Goal: Task Accomplishment & Management: Manage account settings

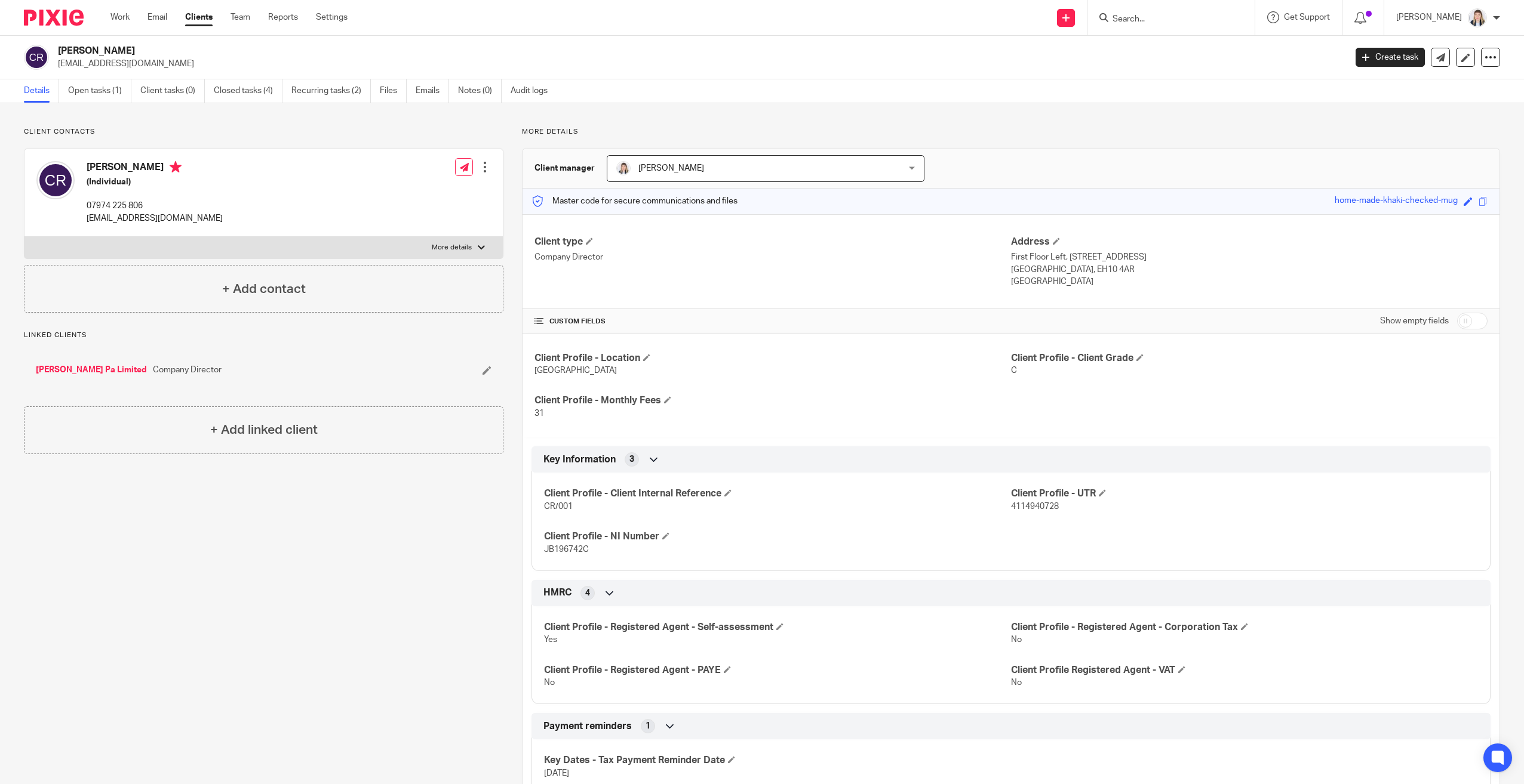
click at [1473, 16] on img at bounding box center [1477, 17] width 19 height 19
click at [1493, 17] on div at bounding box center [1496, 18] width 7 height 7
click at [1473, 8] on div "[PERSON_NAME]" at bounding box center [1447, 17] width 104 height 19
click at [1435, 49] on span "My profile" at bounding box center [1449, 47] width 37 height 8
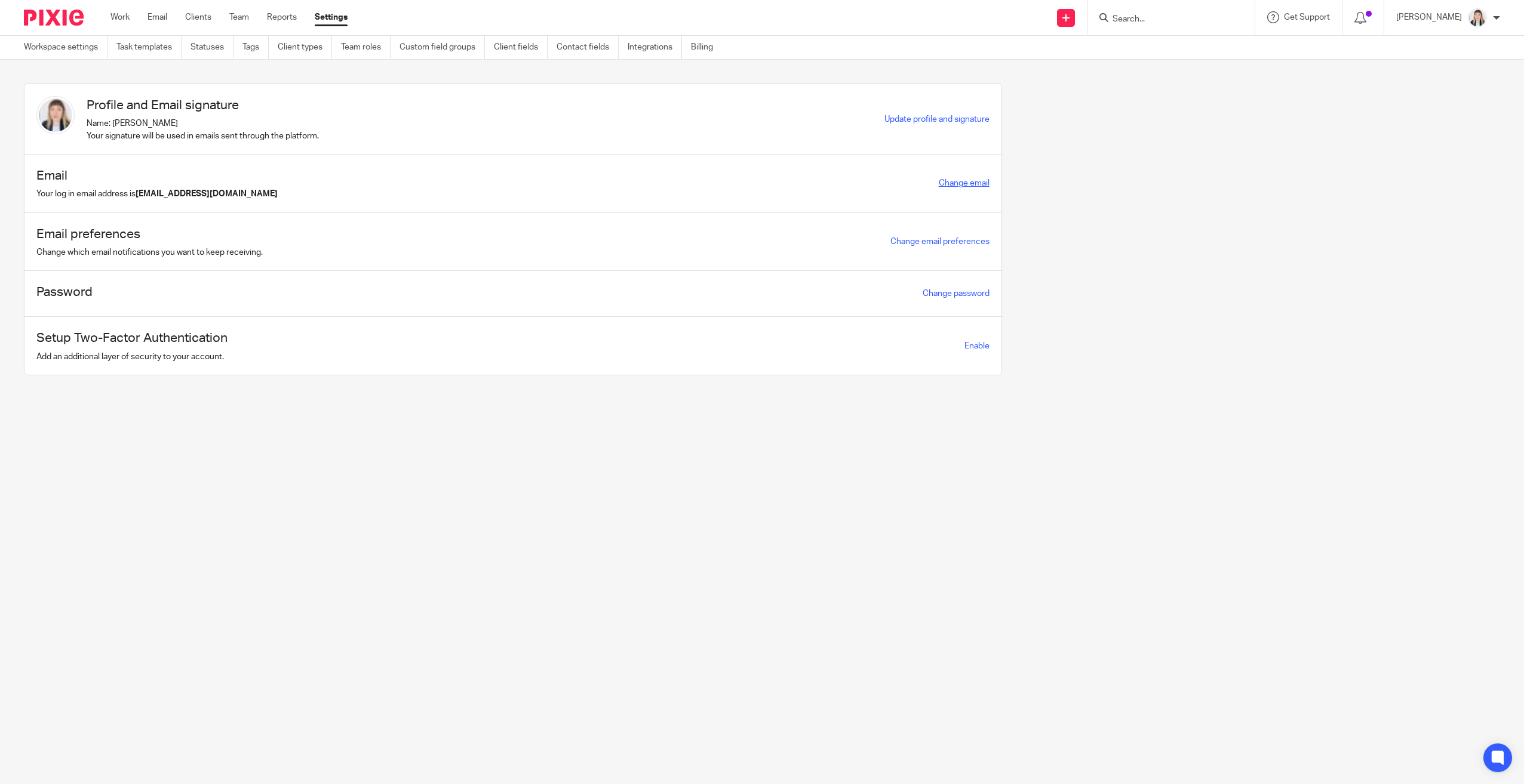
click at [953, 182] on link "Change email" at bounding box center [964, 183] width 51 height 8
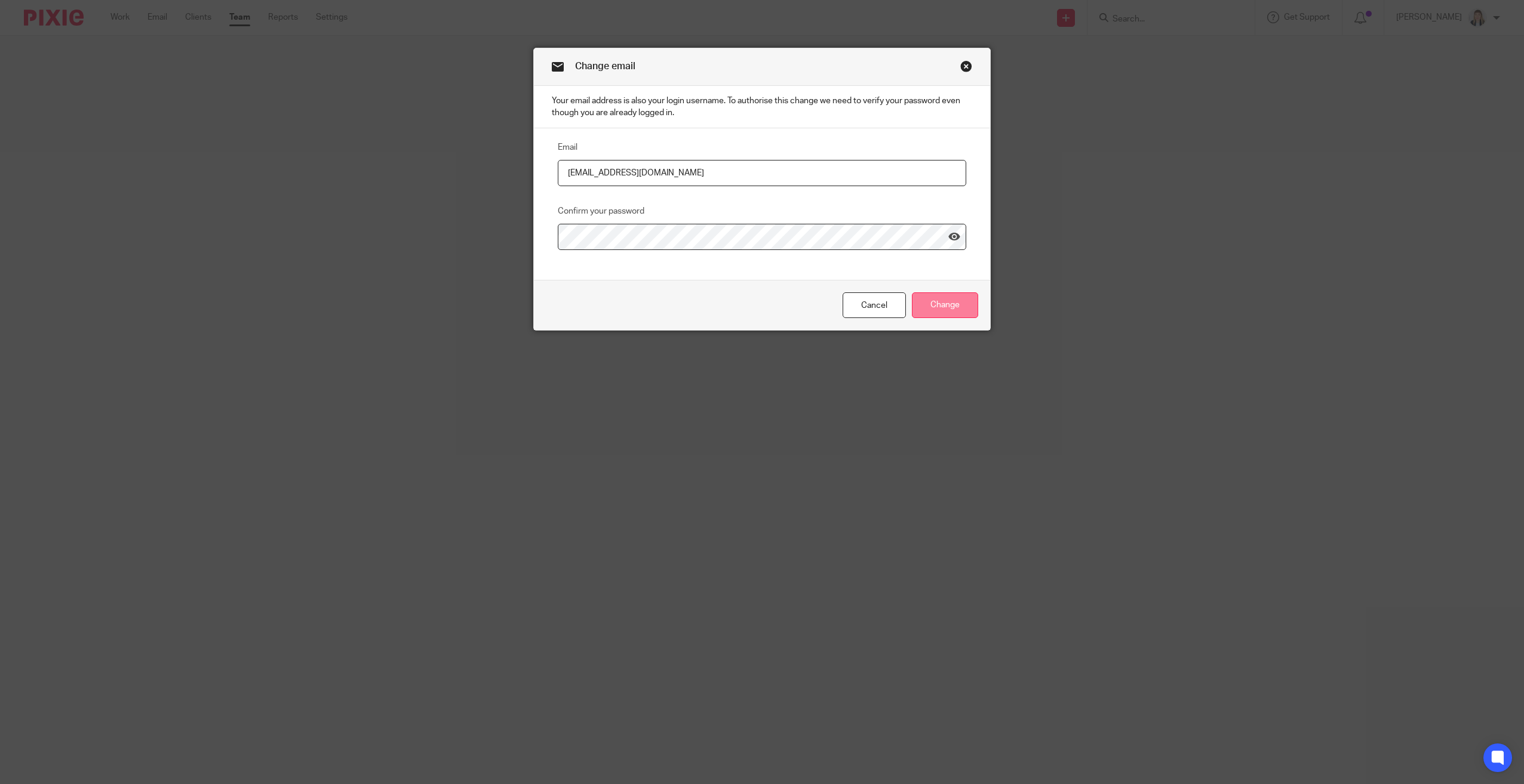
click at [965, 302] on input "Change" at bounding box center [944, 305] width 66 height 25
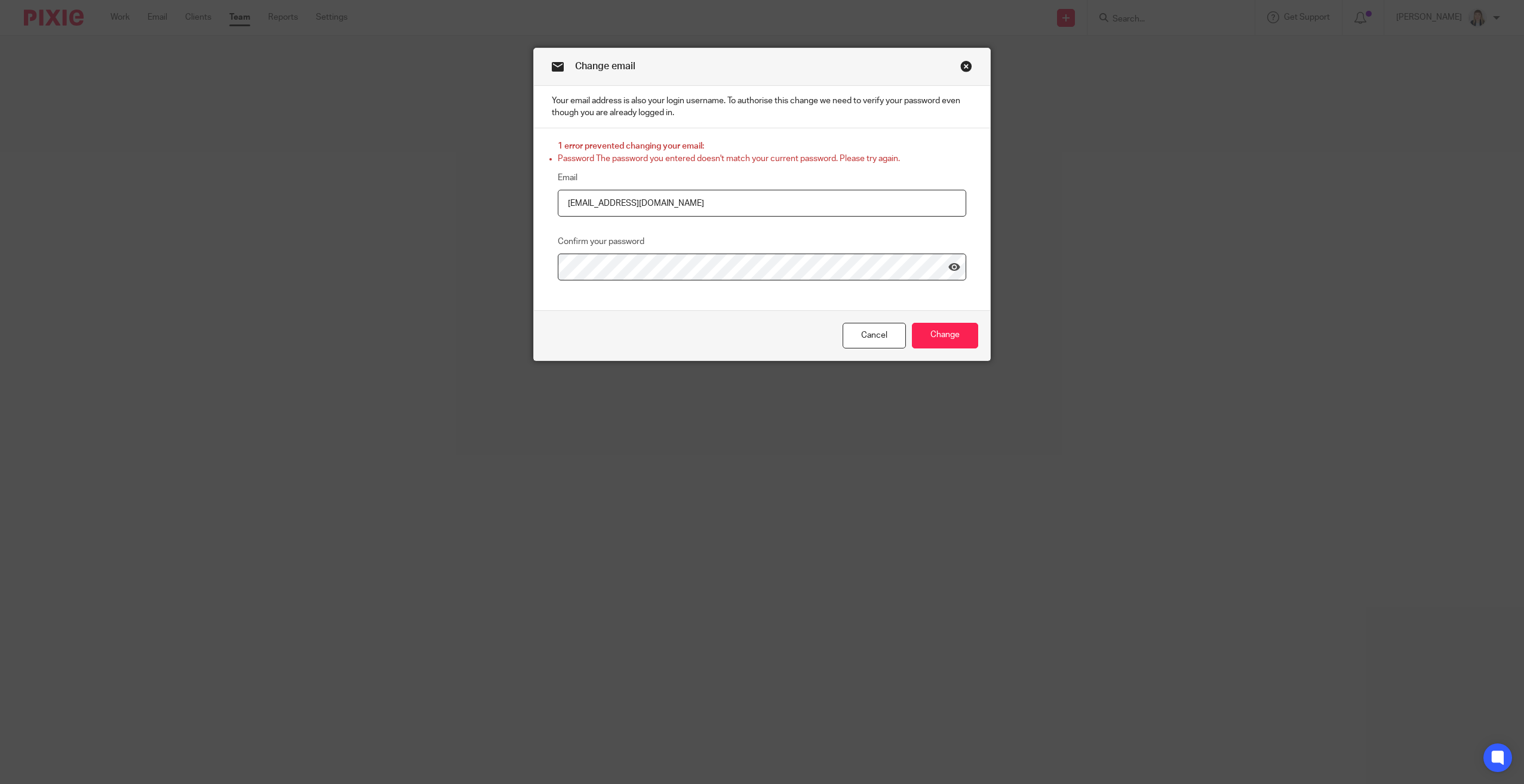
click at [961, 66] on link "Close this dialog window" at bounding box center [966, 68] width 12 height 16
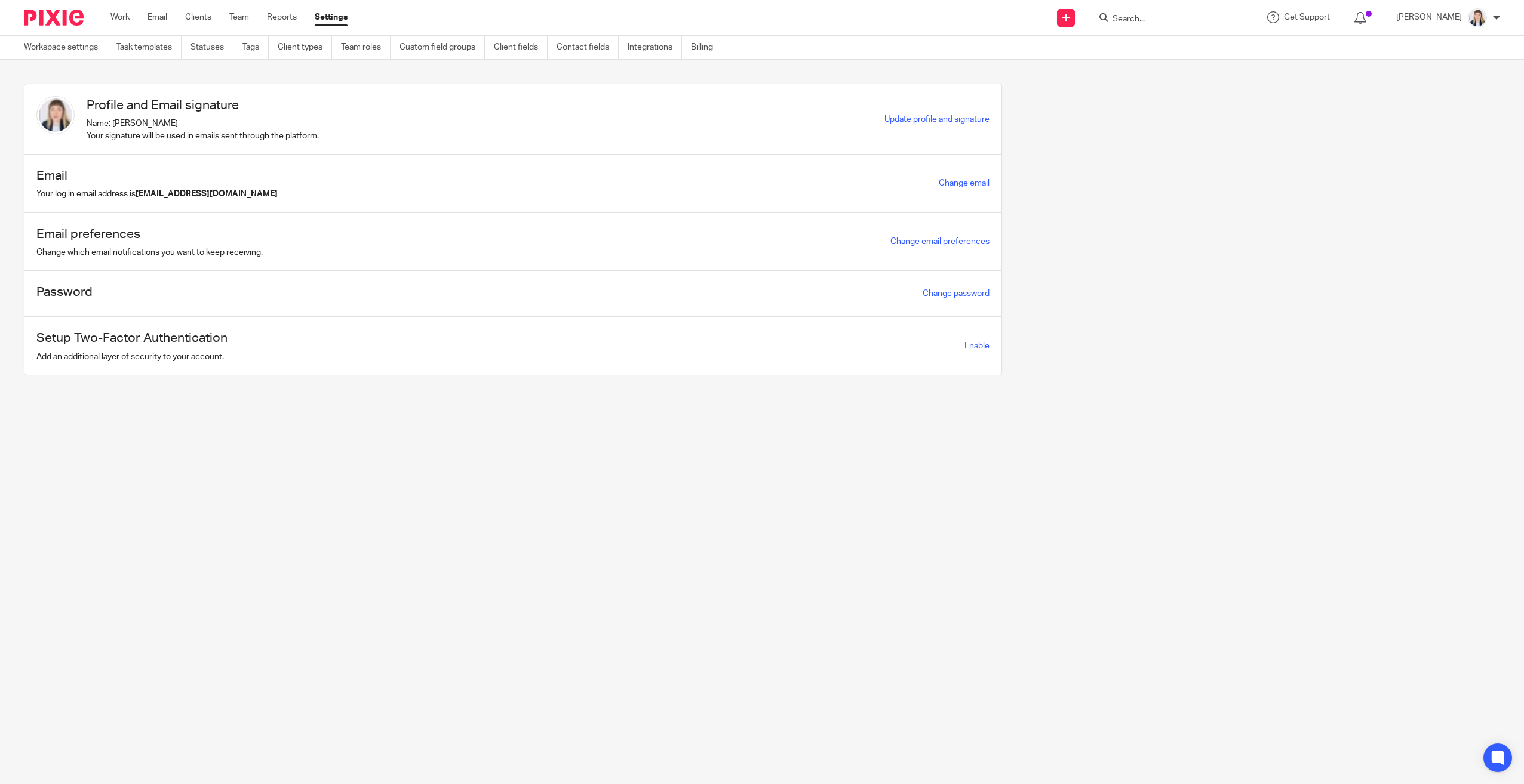
click at [1491, 21] on div "[PERSON_NAME]" at bounding box center [1447, 17] width 104 height 19
click at [1500, 14] on div "Carlean Parker My profile Email integration Logout" at bounding box center [1448, 17] width 128 height 35
click at [1495, 13] on div "[PERSON_NAME]" at bounding box center [1447, 17] width 104 height 19
click at [1458, 66] on span "Email integration" at bounding box center [1462, 65] width 62 height 8
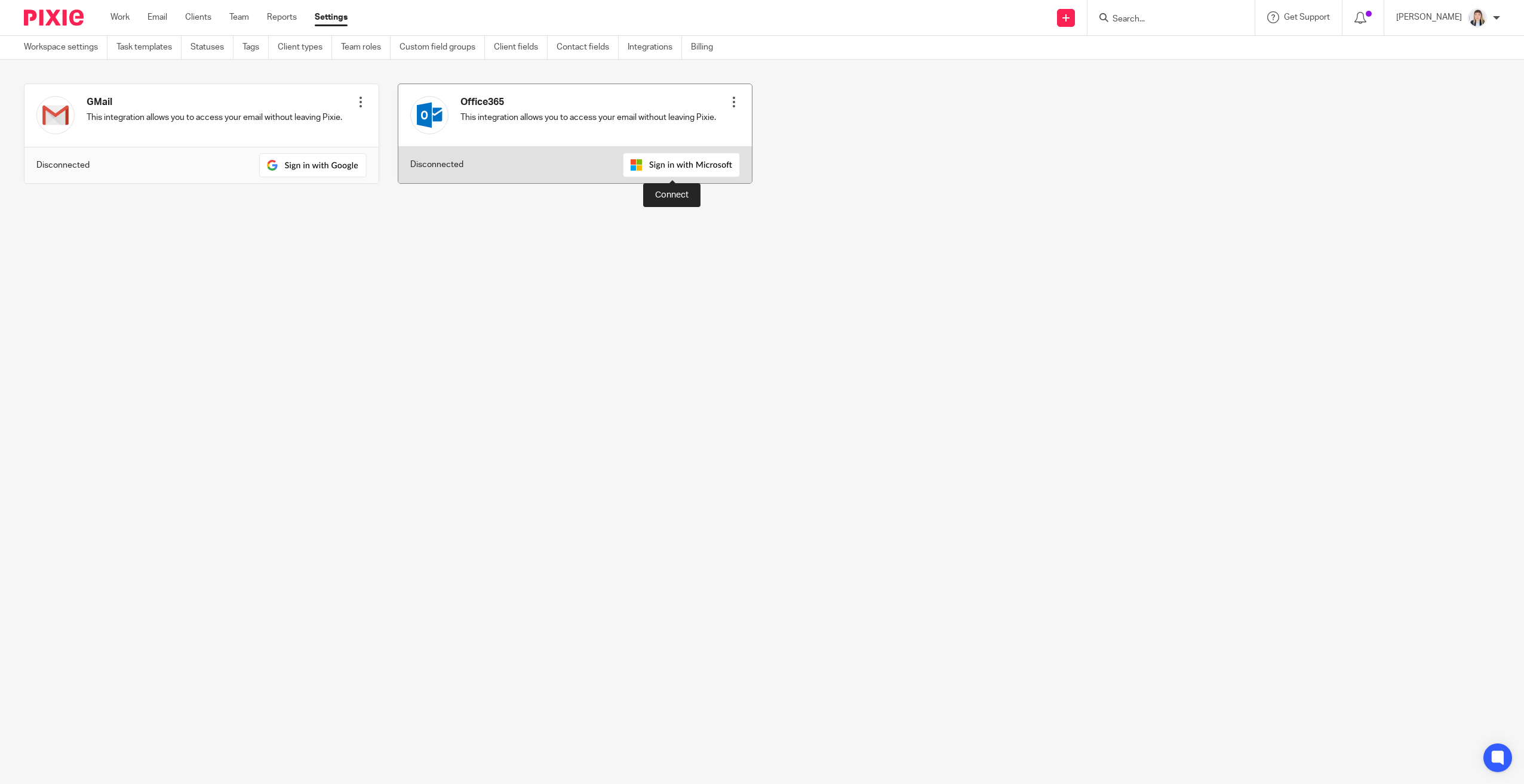
click at [669, 167] on img at bounding box center [682, 165] width 117 height 24
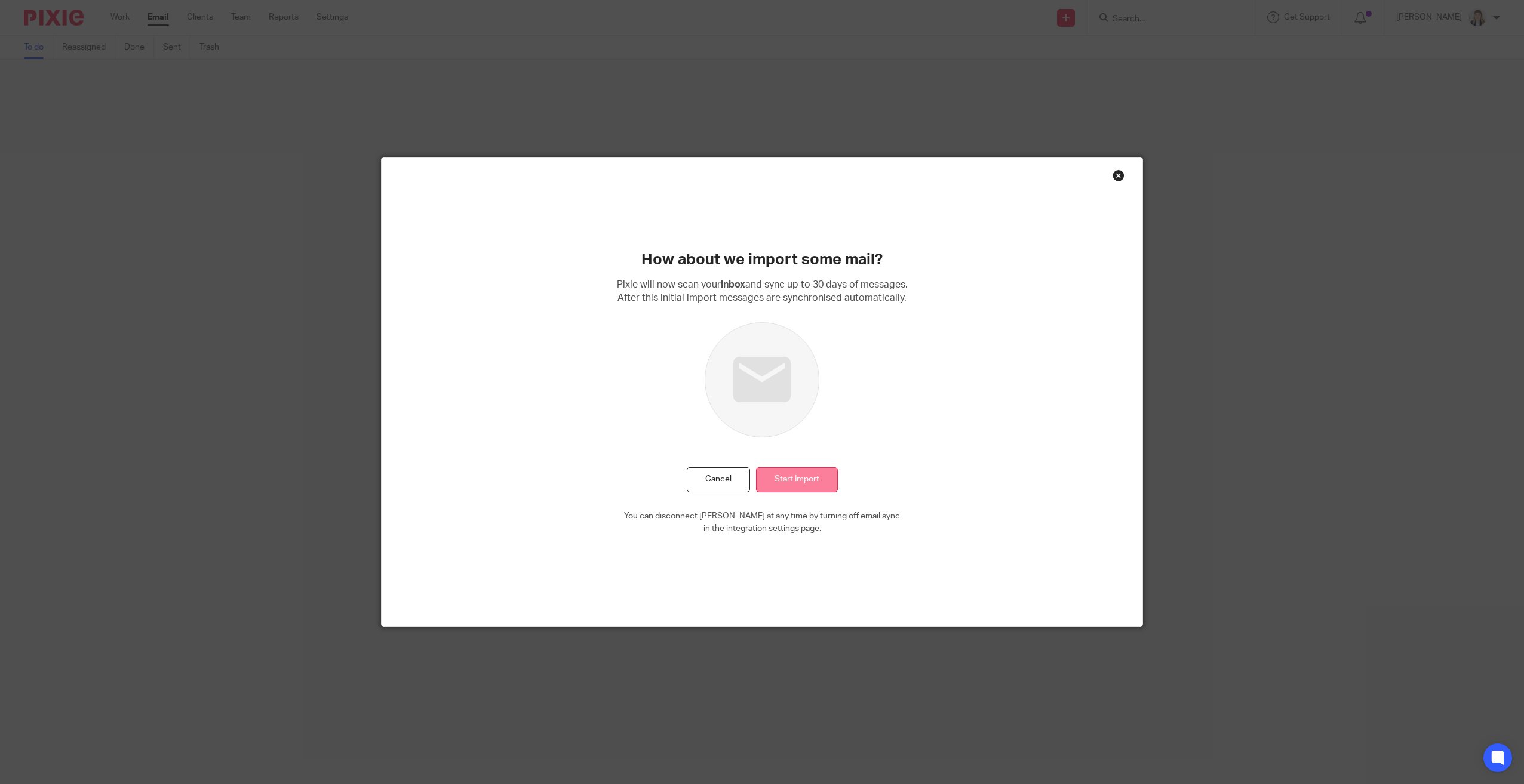
click at [802, 486] on input "Start Import" at bounding box center [797, 479] width 82 height 25
